Goal: Book appointment/travel/reservation

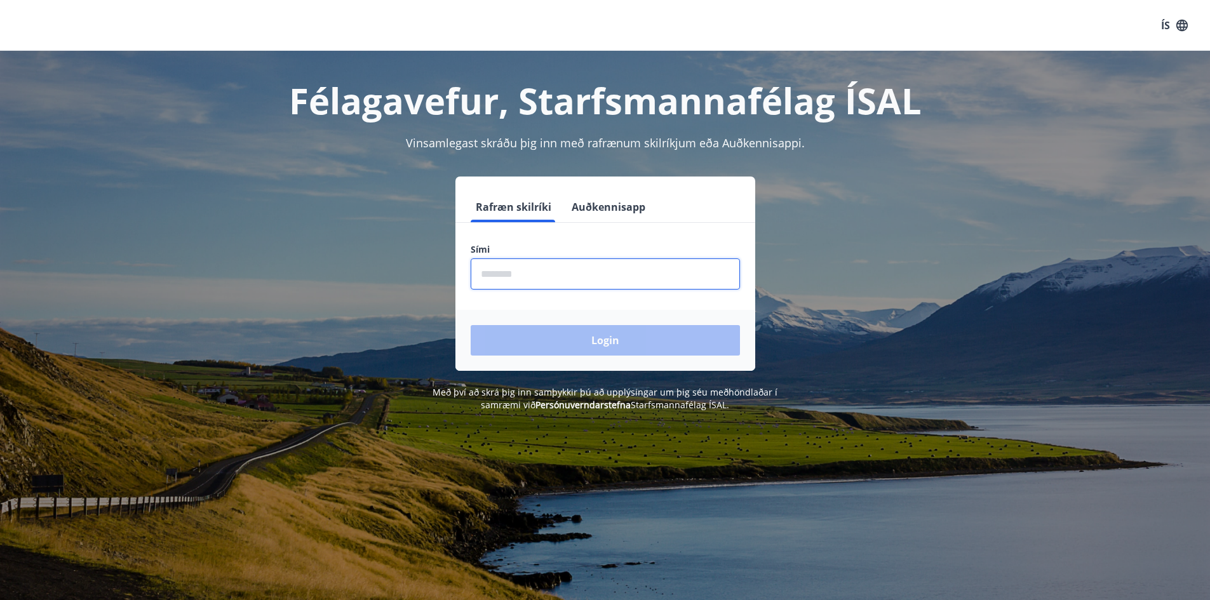
click at [513, 276] on input "phone" at bounding box center [605, 274] width 269 height 31
type input "********"
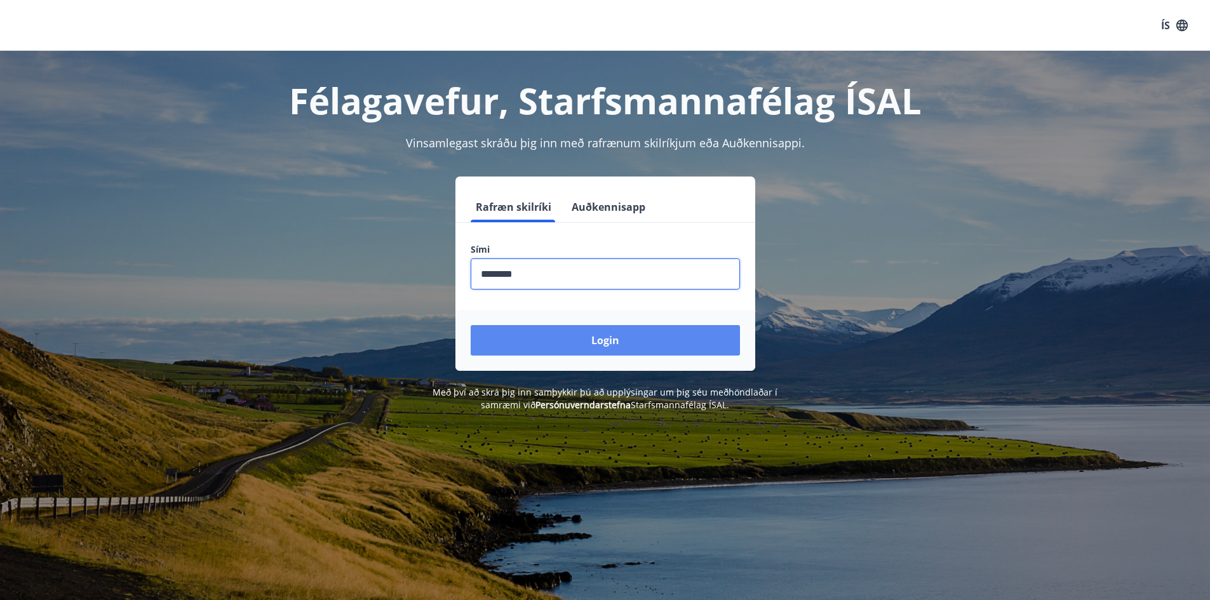
click at [583, 347] on button "Login" at bounding box center [605, 340] width 269 height 30
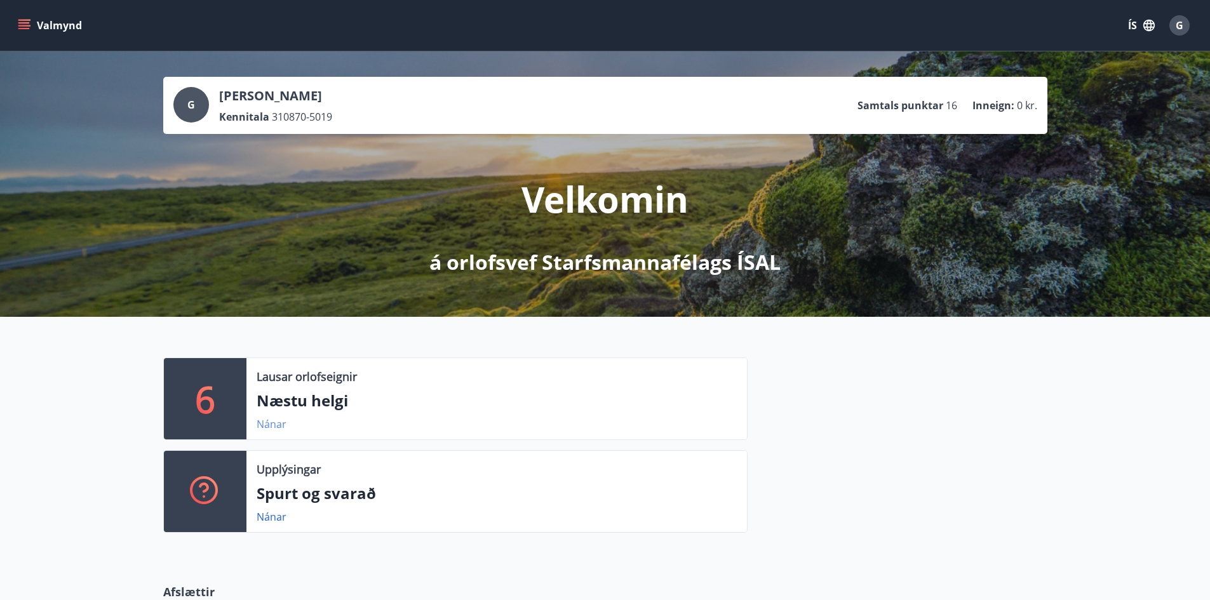
click at [274, 424] on link "Nánar" at bounding box center [272, 424] width 30 height 14
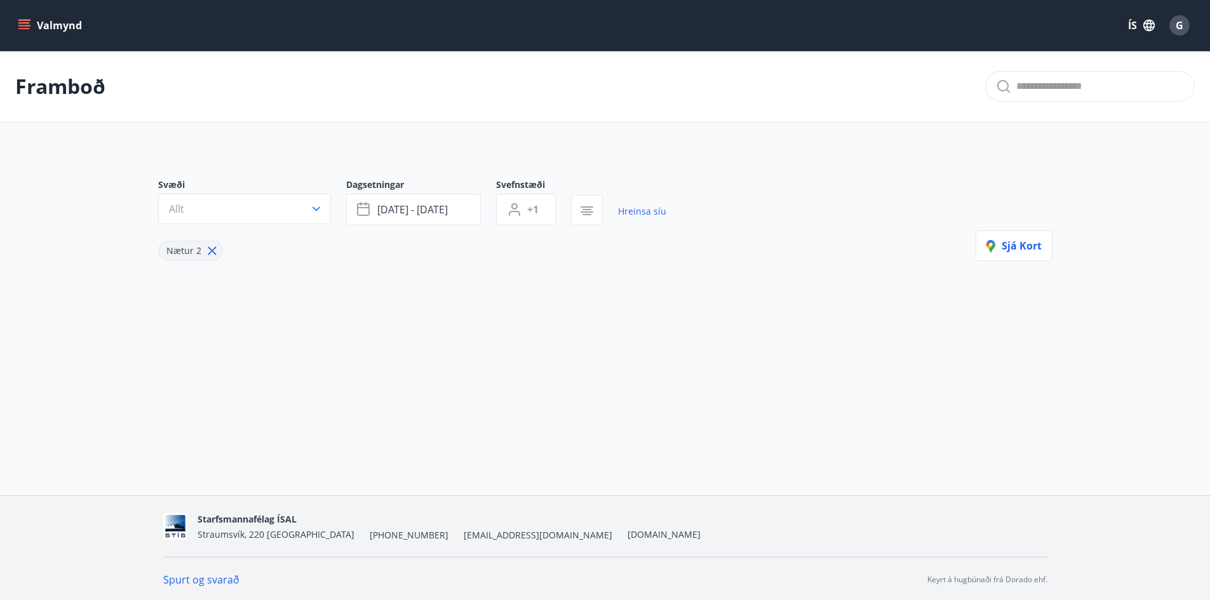
type input "*"
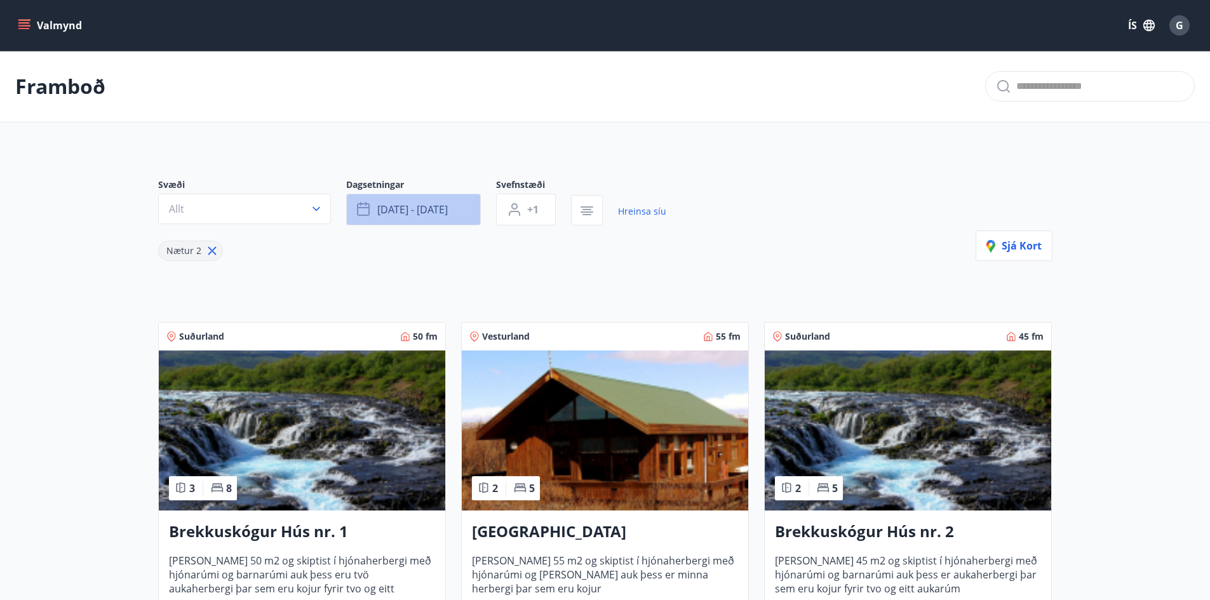
click at [414, 217] on button "sep 26 - sep 29" at bounding box center [413, 210] width 135 height 32
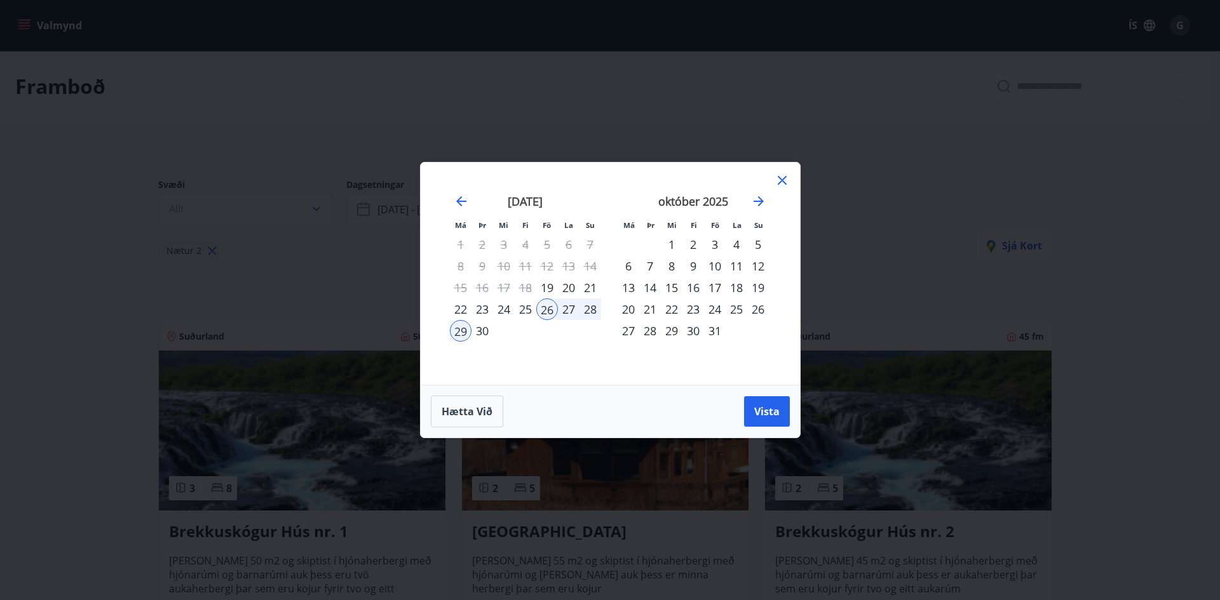
click at [547, 287] on div "19" at bounding box center [547, 288] width 22 height 22
click at [591, 285] on div "21" at bounding box center [590, 288] width 22 height 22
click at [776, 414] on span "Vista" at bounding box center [766, 412] width 25 height 14
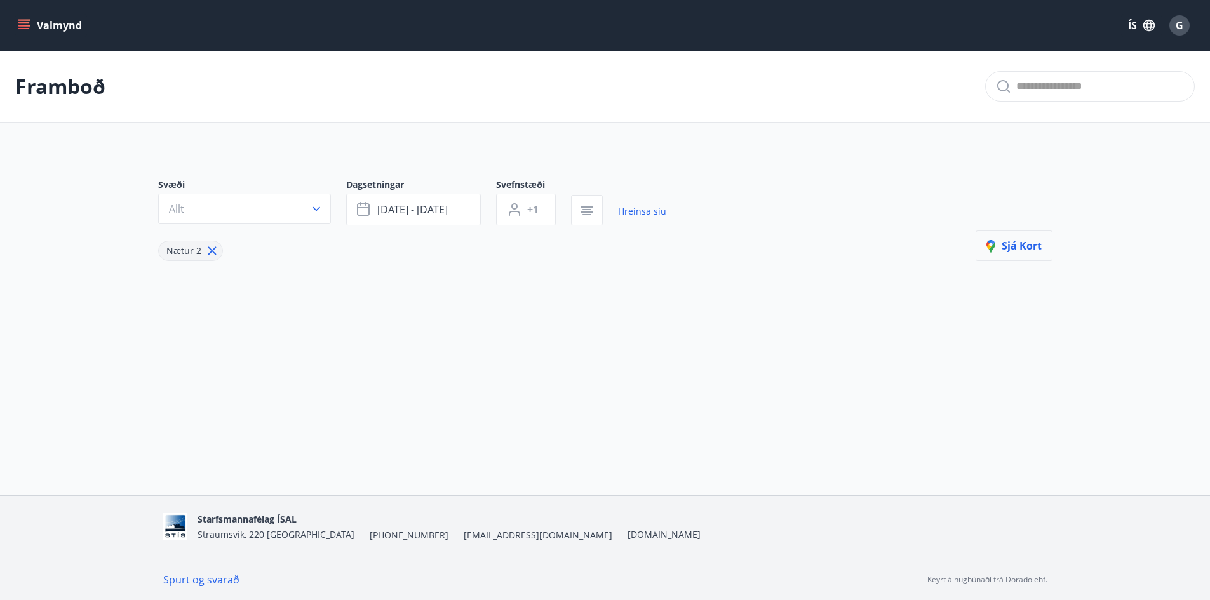
click at [1035, 238] on button "Sjá kort" at bounding box center [1014, 246] width 77 height 30
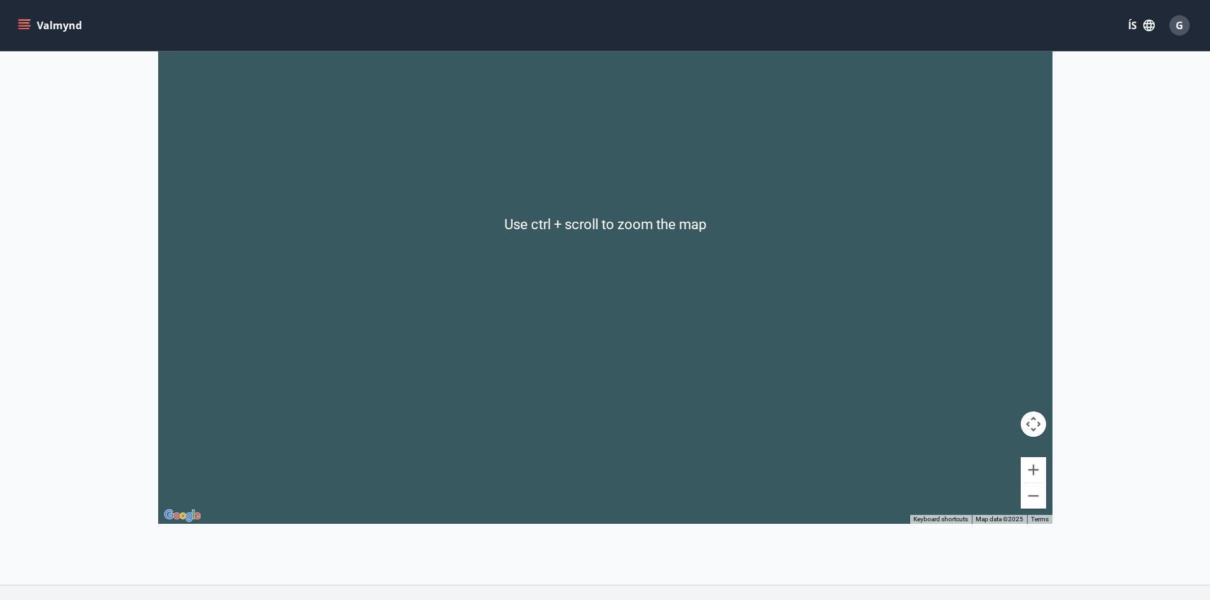
scroll to position [167, 0]
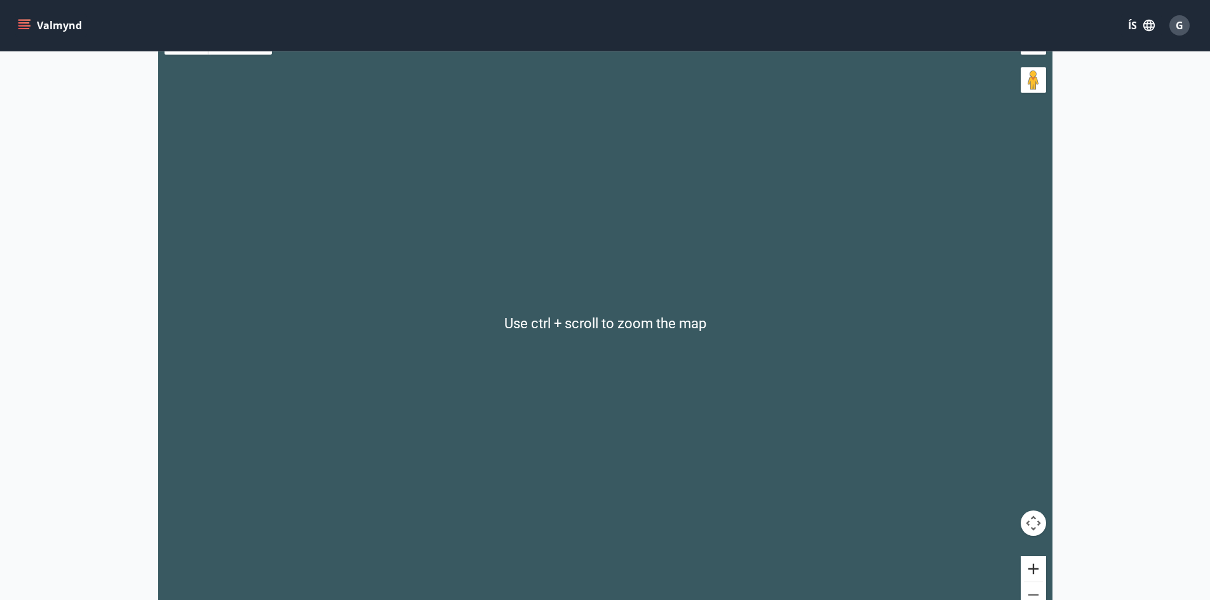
click at [1031, 576] on button "Zoom in" at bounding box center [1033, 568] width 25 height 25
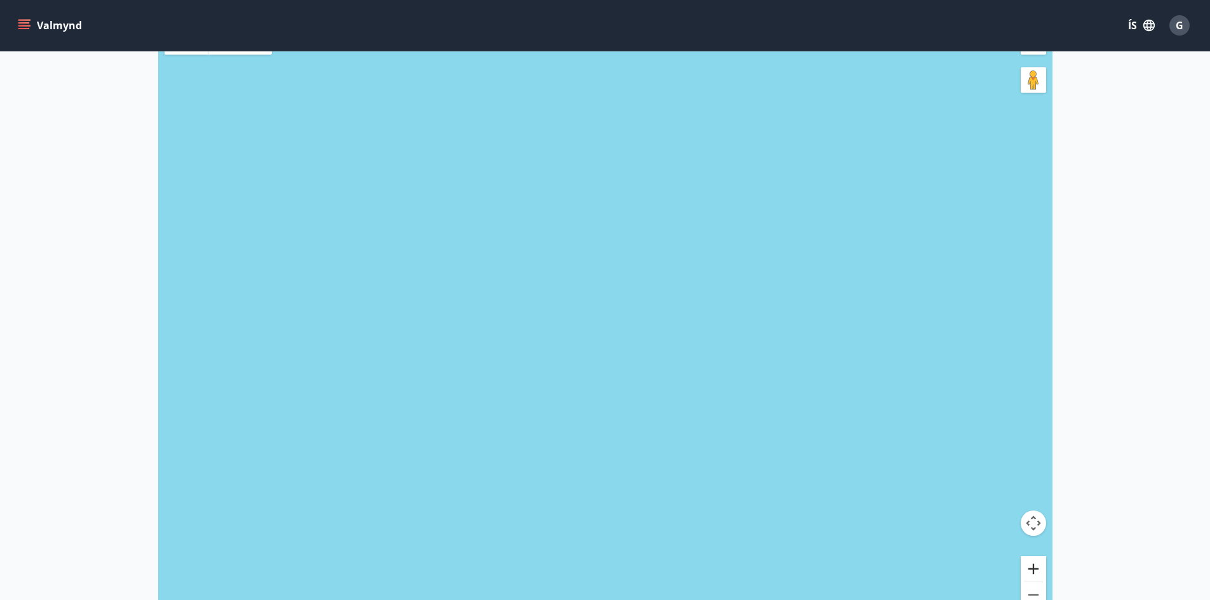
click at [1032, 572] on button "Zoom in" at bounding box center [1033, 568] width 25 height 25
click at [1038, 588] on button "Zoom out" at bounding box center [1033, 595] width 25 height 25
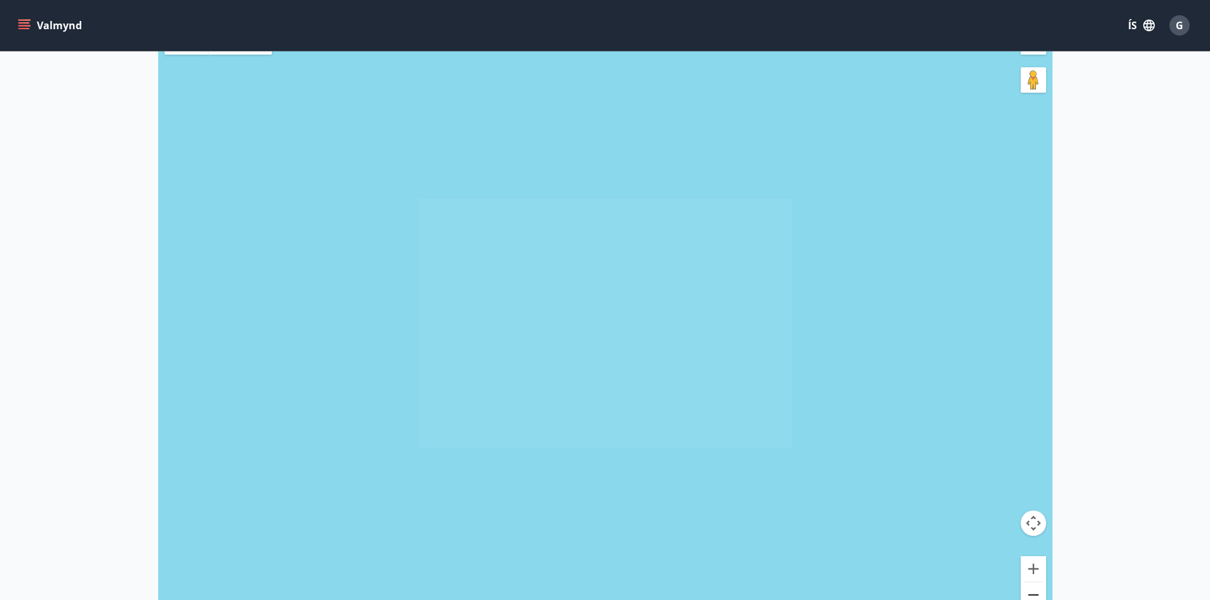
click at [1038, 588] on button "Zoom out" at bounding box center [1033, 595] width 25 height 25
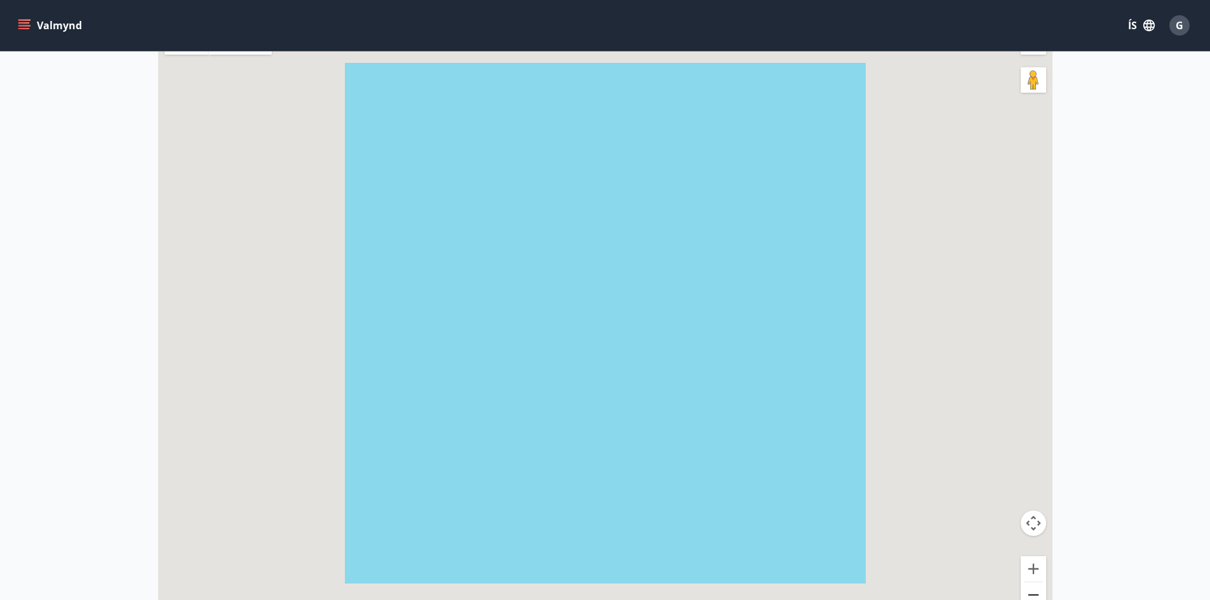
click at [1038, 588] on button "Zoom out" at bounding box center [1033, 595] width 25 height 25
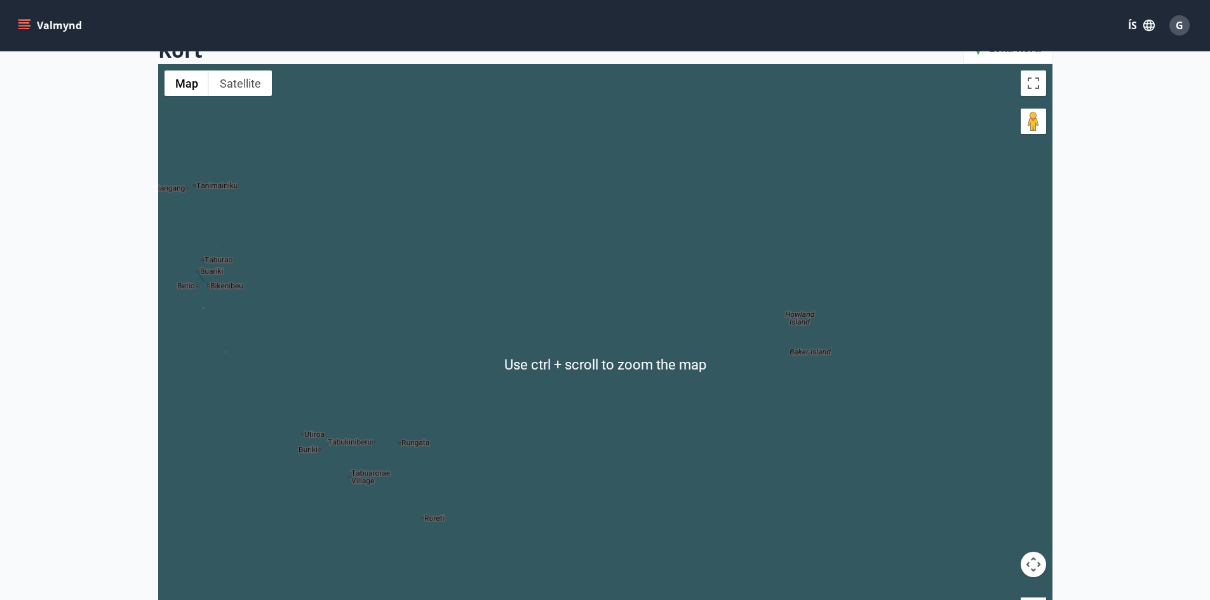
scroll to position [127, 0]
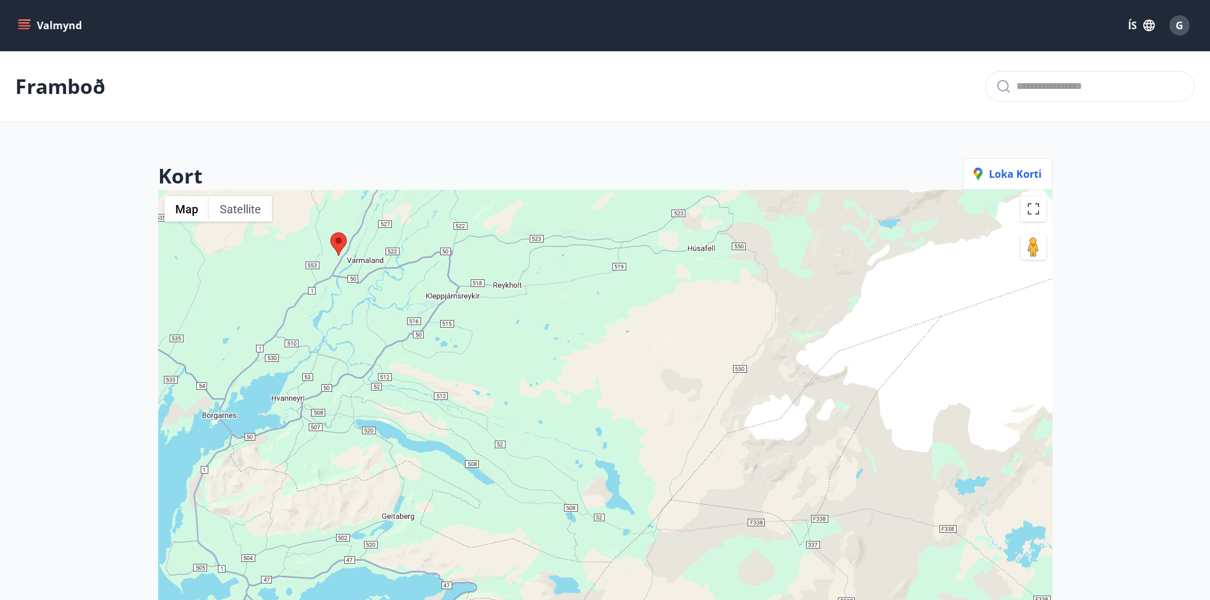
click at [123, 283] on main "Framboð Kort Loka korti ← Move left → Move right ↑ Move up ↓ Move down + Zoom i…" at bounding box center [605, 426] width 1210 height 750
